Goal: Navigation & Orientation: Find specific page/section

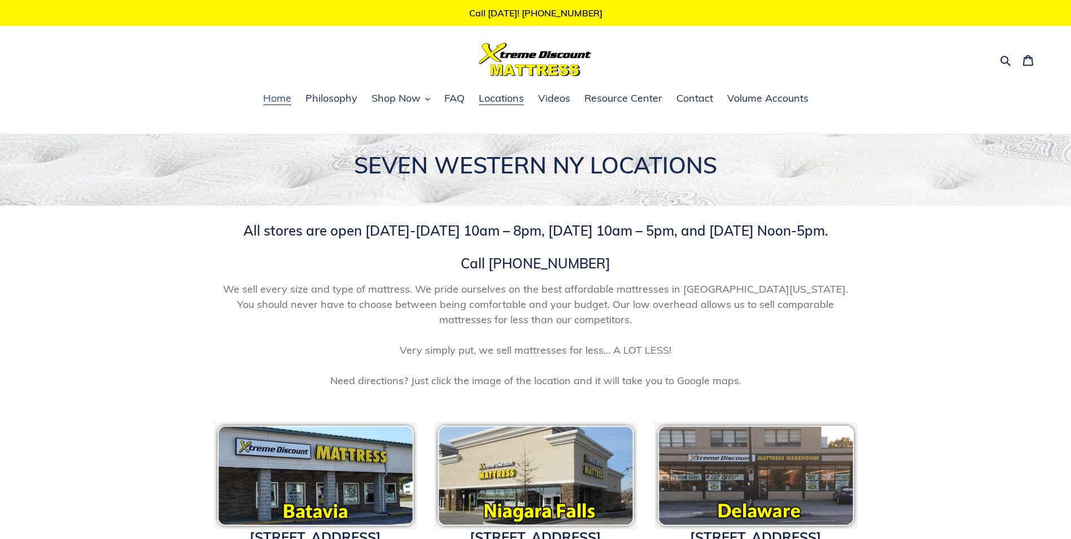
click at [287, 102] on span "Home" at bounding box center [277, 98] width 28 height 14
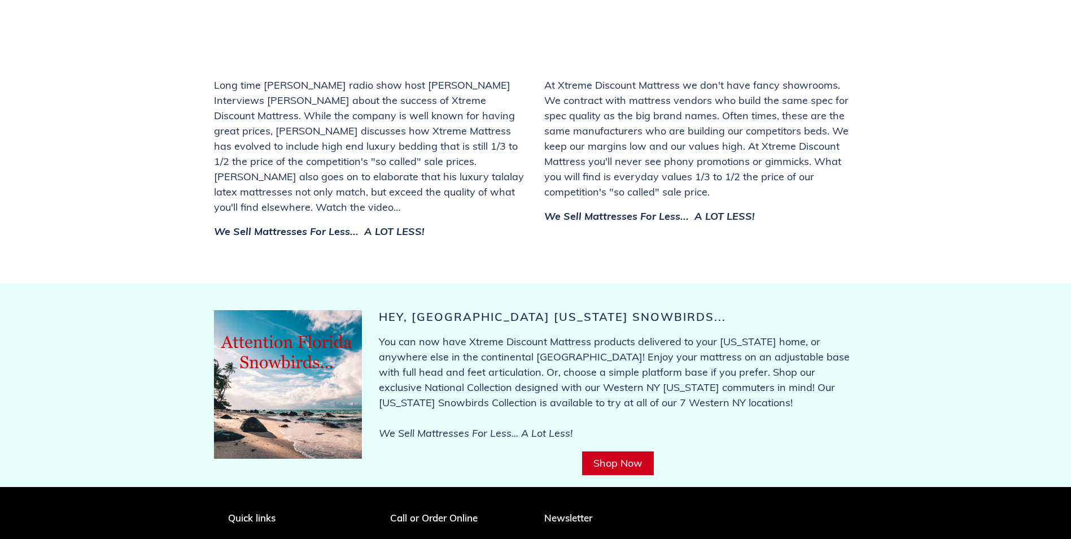
scroll to position [4234, 0]
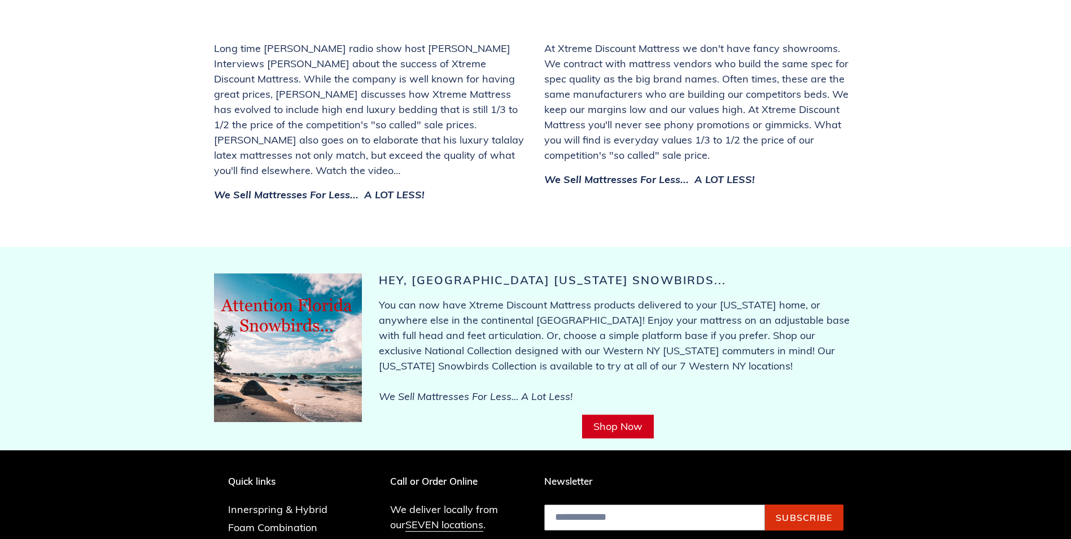
click at [614, 414] on link "Shop Now" at bounding box center [618, 426] width 72 height 24
